Goal: Use online tool/utility: Utilize a website feature to perform a specific function

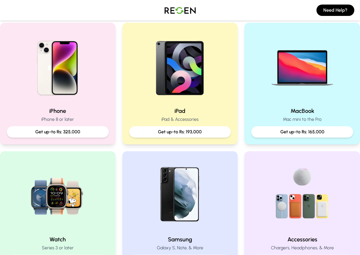
scroll to position [114, 0]
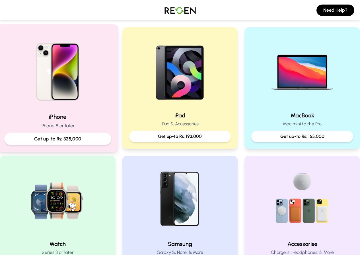
click at [73, 142] on p "Get up-to Rs: 325,000" at bounding box center [57, 138] width 97 height 7
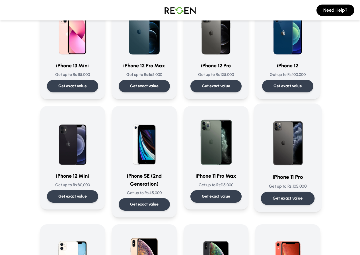
scroll to position [398, 0]
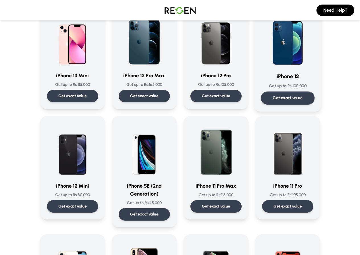
click at [302, 95] on p "Get exact value" at bounding box center [288, 98] width 30 height 6
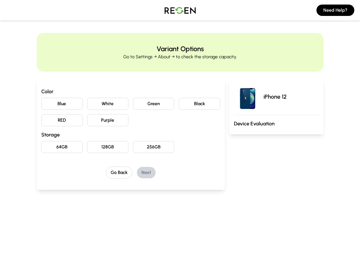
click at [87, 121] on button "Purple" at bounding box center [107, 120] width 41 height 12
click at [42, 146] on button "64GB" at bounding box center [61, 147] width 41 height 12
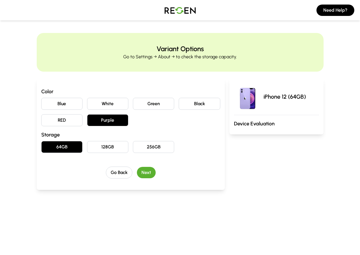
click at [139, 172] on button "Next" at bounding box center [146, 172] width 19 height 11
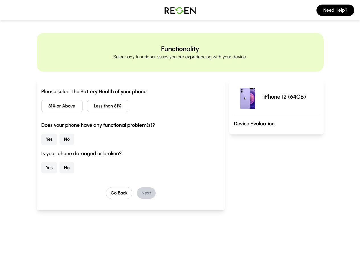
click at [47, 108] on button "81% or Above" at bounding box center [61, 106] width 41 height 12
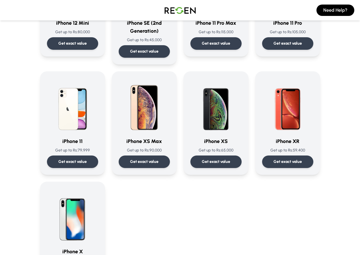
scroll to position [597, 0]
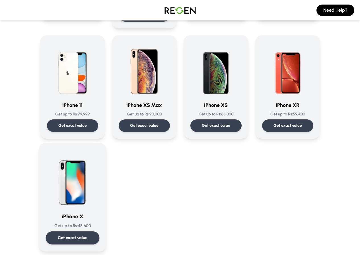
click at [63, 232] on div "Get exact value" at bounding box center [73, 238] width 54 height 13
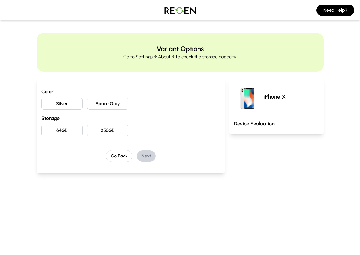
click at [49, 103] on button "Silver" at bounding box center [61, 104] width 41 height 12
click at [87, 132] on button "256GB" at bounding box center [107, 131] width 41 height 12
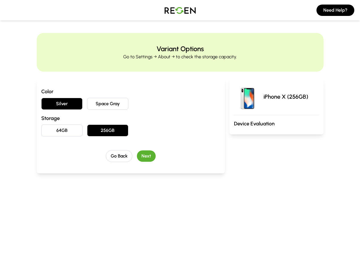
click at [137, 157] on button "Next" at bounding box center [146, 155] width 19 height 11
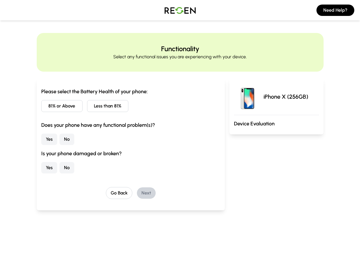
click at [92, 108] on button "Less than 81%" at bounding box center [107, 106] width 41 height 12
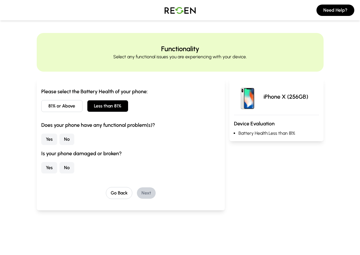
click at [59, 139] on button "No" at bounding box center [66, 139] width 15 height 11
click at [41, 170] on button "Yes" at bounding box center [49, 167] width 16 height 11
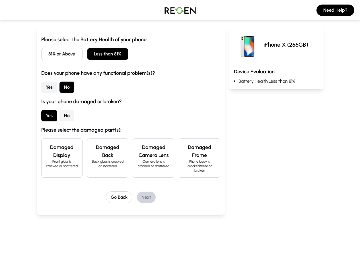
scroll to position [57, 0]
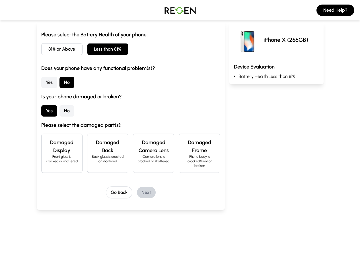
click at [94, 155] on p "Back glass is cracked or shattered" at bounding box center [108, 158] width 32 height 9
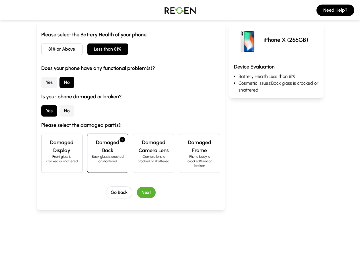
click at [137, 187] on button "Next" at bounding box center [146, 192] width 19 height 11
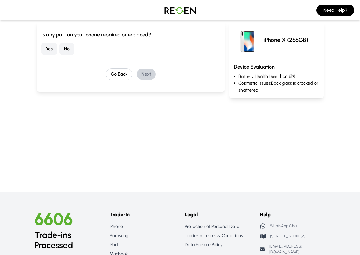
click at [59, 50] on button "No" at bounding box center [66, 48] width 15 height 11
click at [137, 72] on button "Next" at bounding box center [146, 74] width 19 height 11
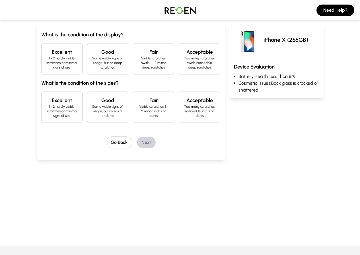
click at [50, 53] on h4 "Excellent" at bounding box center [62, 52] width 32 height 8
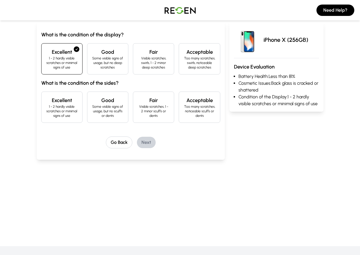
click at [94, 104] on p "Some visible signs of usage, but no scuffs or dents" at bounding box center [108, 111] width 32 height 14
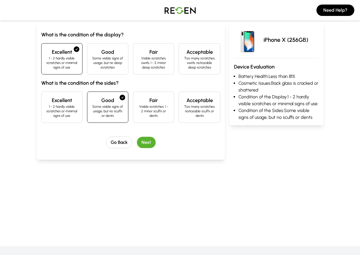
click at [137, 137] on button "Next" at bounding box center [146, 142] width 19 height 11
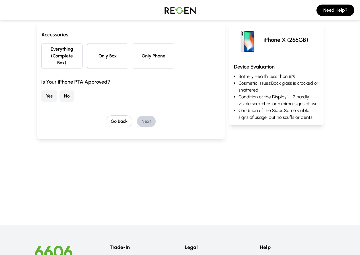
click at [149, 53] on button "Only Phone" at bounding box center [153, 56] width 41 height 26
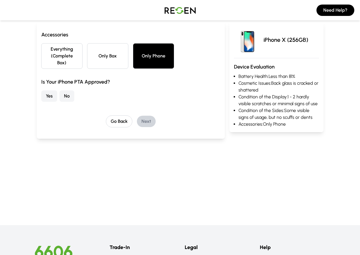
click at [59, 90] on button "No" at bounding box center [66, 95] width 15 height 11
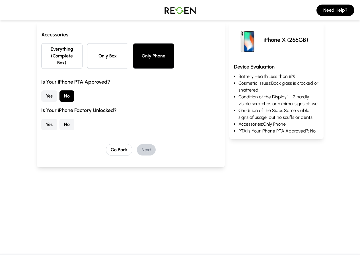
click at [41, 119] on button "Yes" at bounding box center [49, 124] width 16 height 11
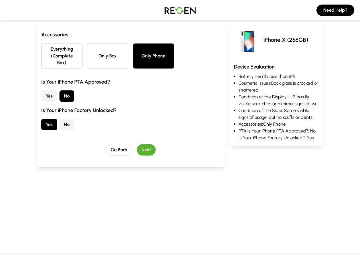
click at [137, 144] on button "Next" at bounding box center [146, 149] width 19 height 11
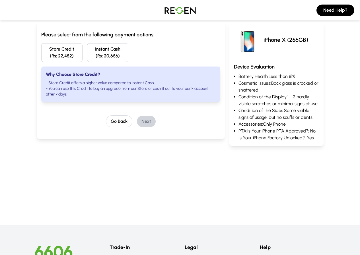
click at [41, 56] on button "Store Credit (Rs: 22,452)" at bounding box center [61, 52] width 41 height 19
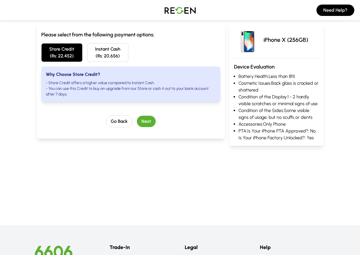
click at [137, 116] on button "Next" at bounding box center [146, 121] width 19 height 11
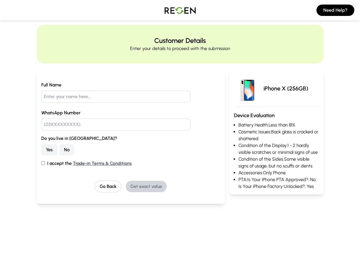
scroll to position [0, 0]
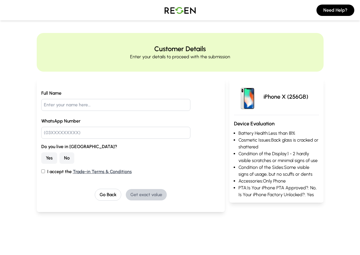
click at [59, 158] on button "No" at bounding box center [66, 157] width 15 height 11
